Goal: Information Seeking & Learning: Learn about a topic

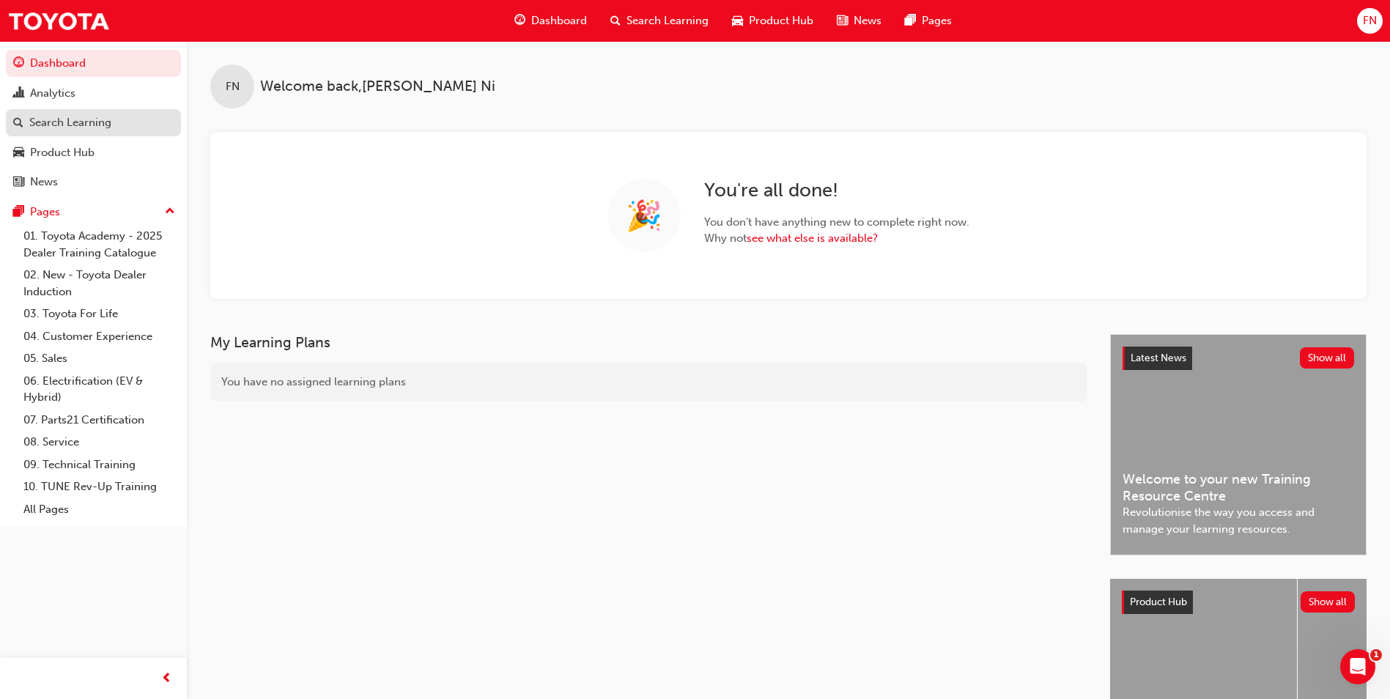
click at [77, 122] on div "Search Learning" at bounding box center [70, 122] width 82 height 17
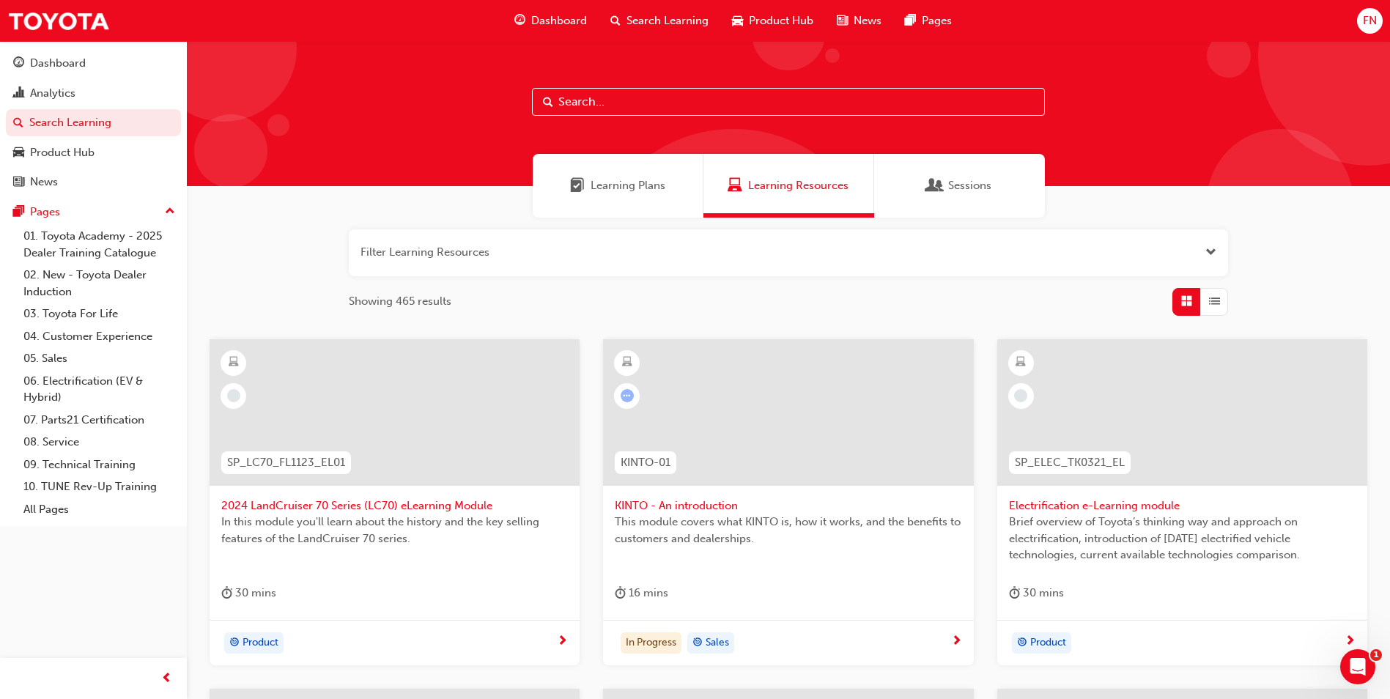
click at [618, 105] on input "text" at bounding box center [788, 102] width 513 height 28
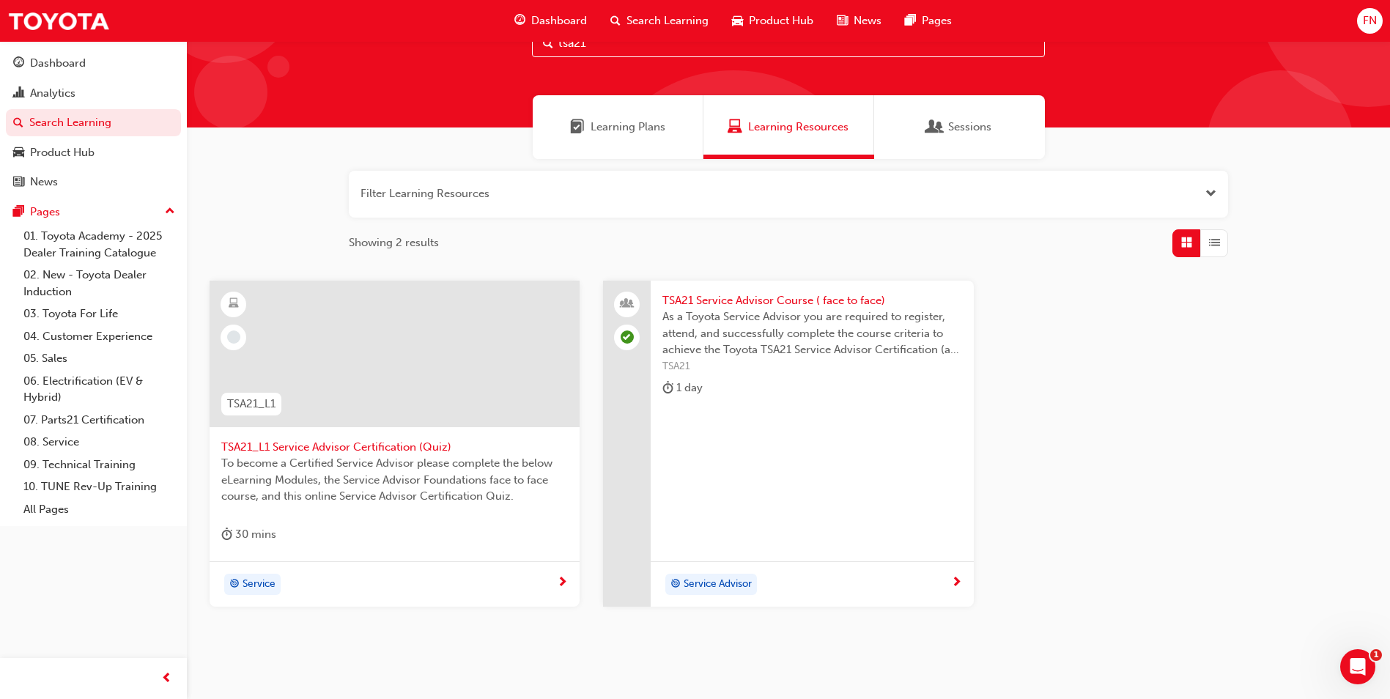
scroll to position [108, 0]
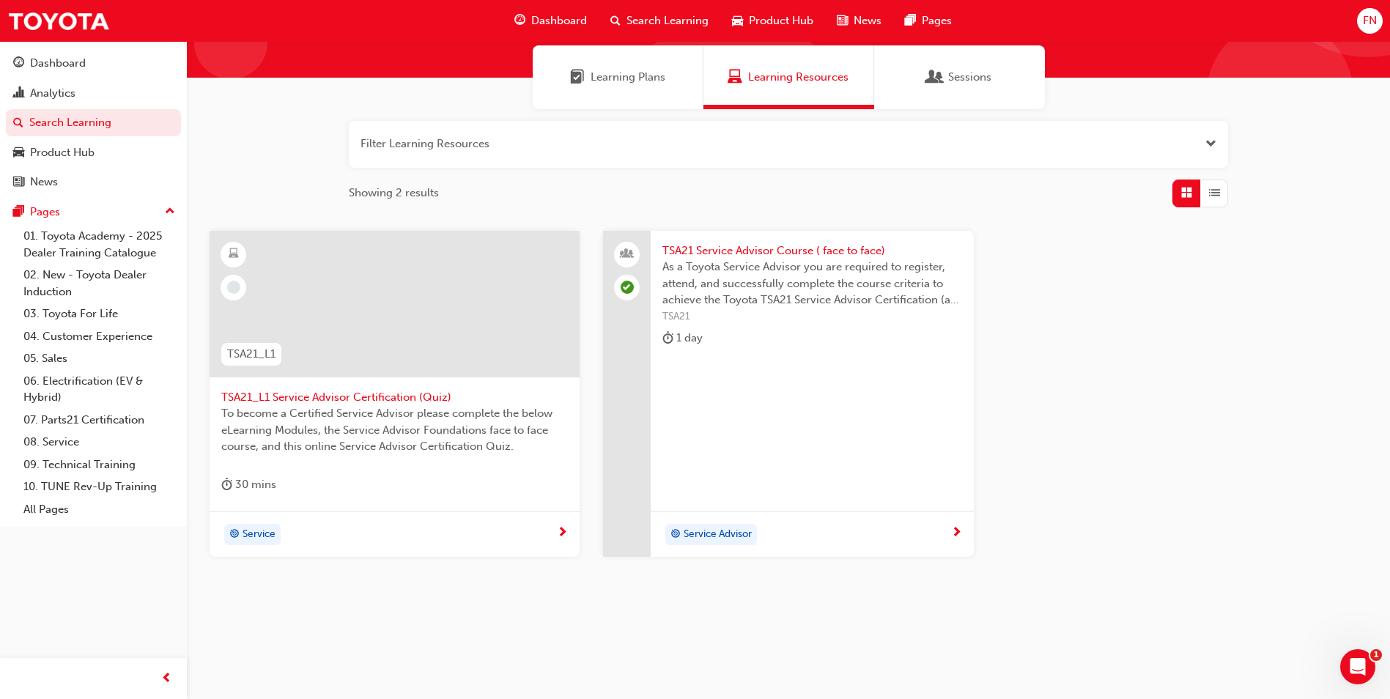
type input "tsa21"
click at [780, 281] on span "As a Toyota Service Advisor you are required to register, attend, and successfu…" at bounding box center [811, 284] width 299 height 50
